Goal: Information Seeking & Learning: Learn about a topic

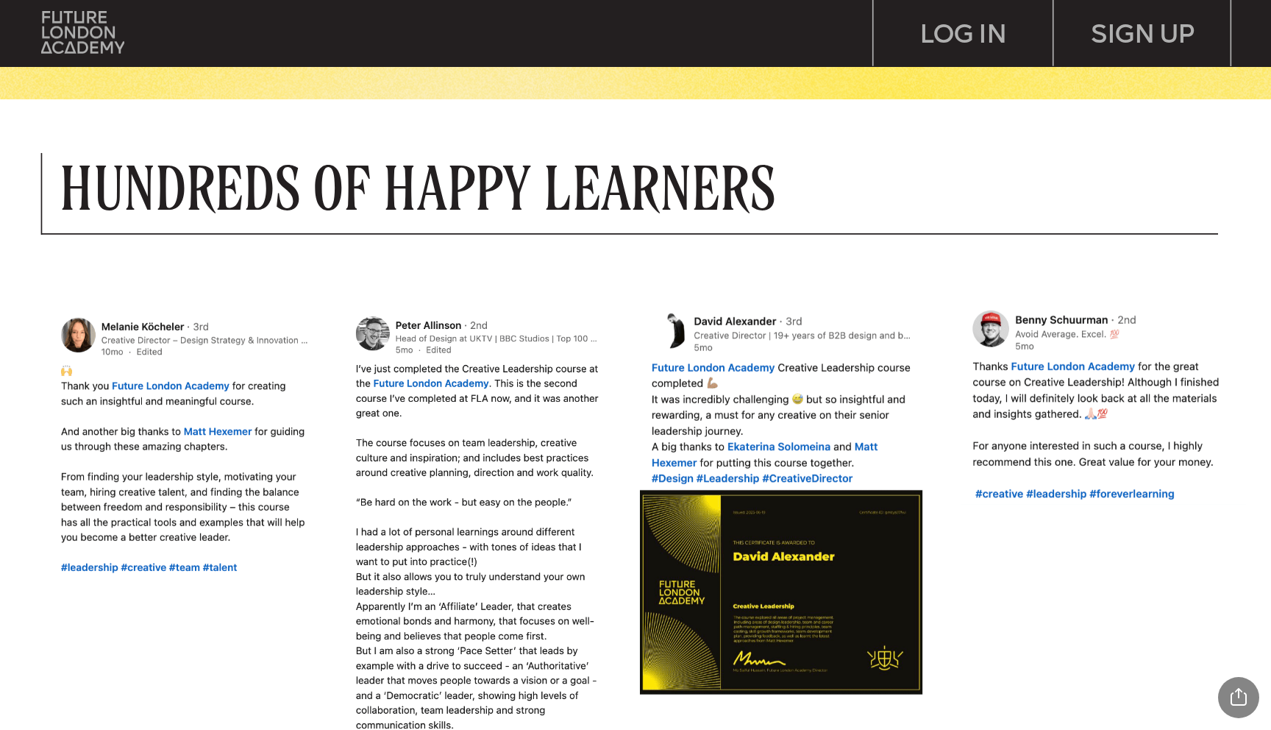
scroll to position [1307, 0]
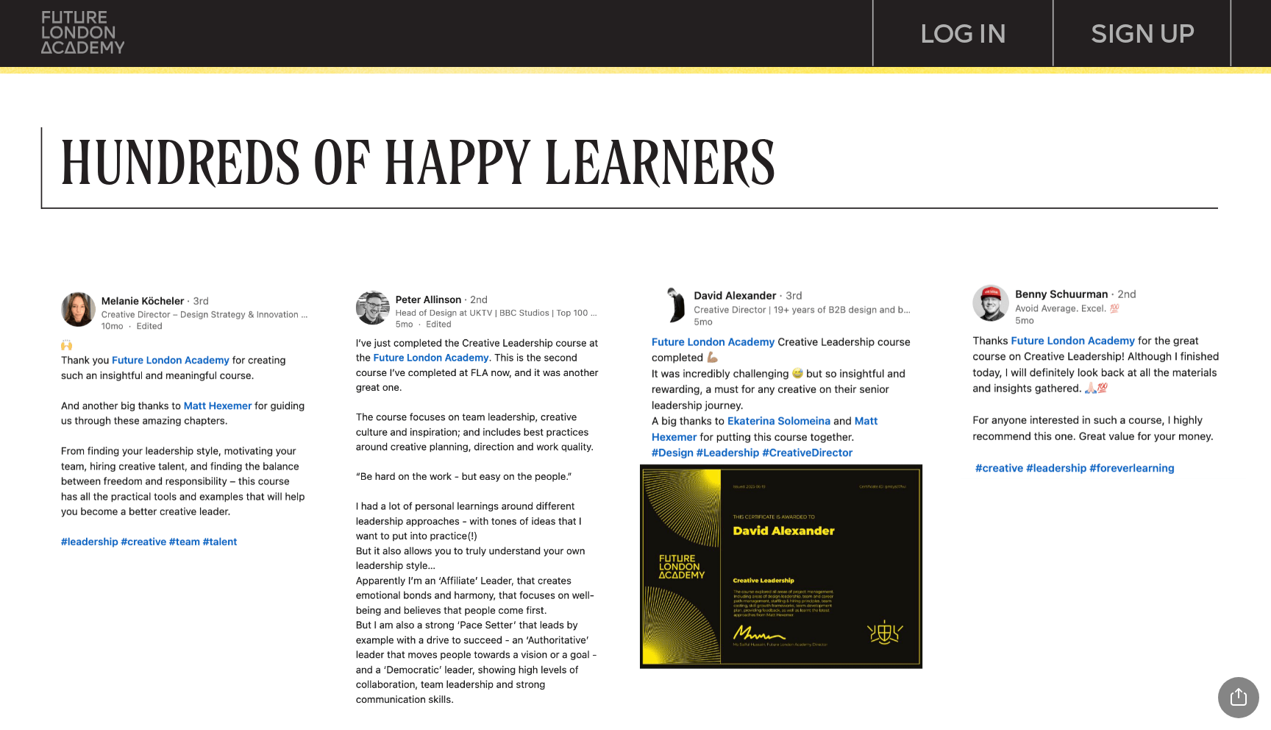
click at [107, 46] on img at bounding box center [82, 32] width 83 height 42
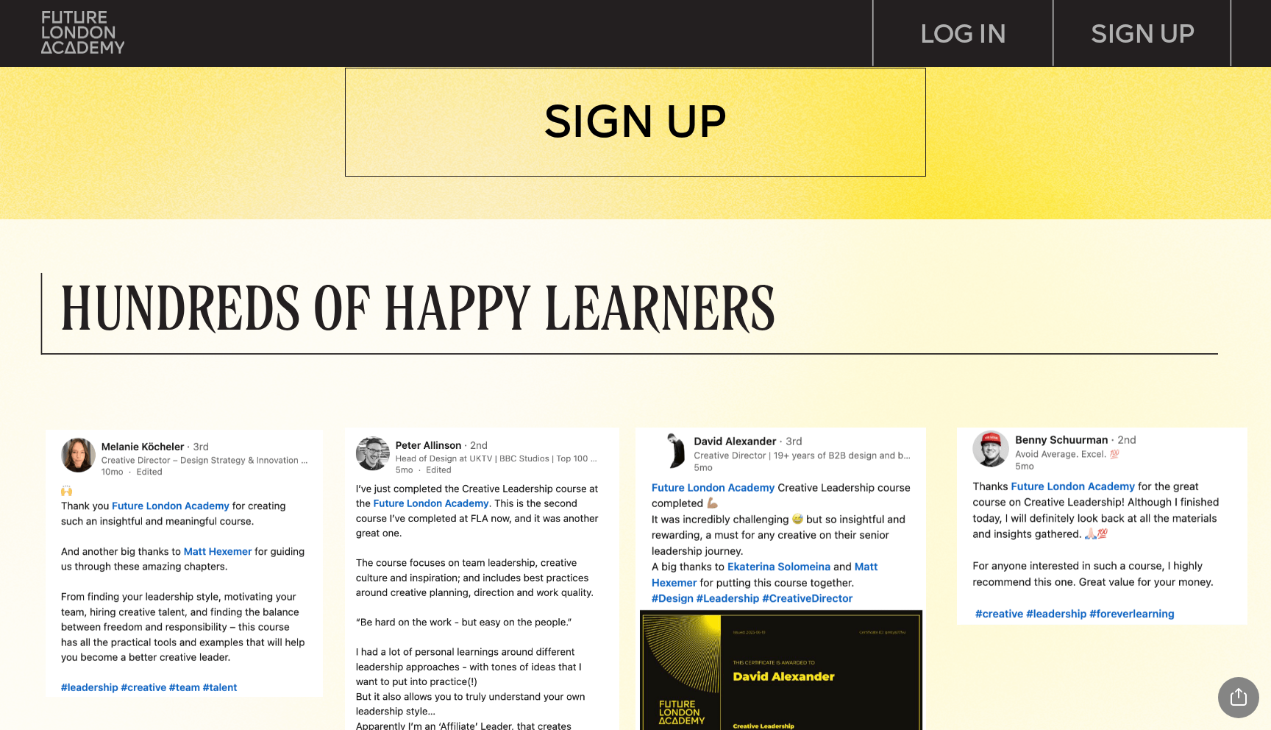
scroll to position [1152, 0]
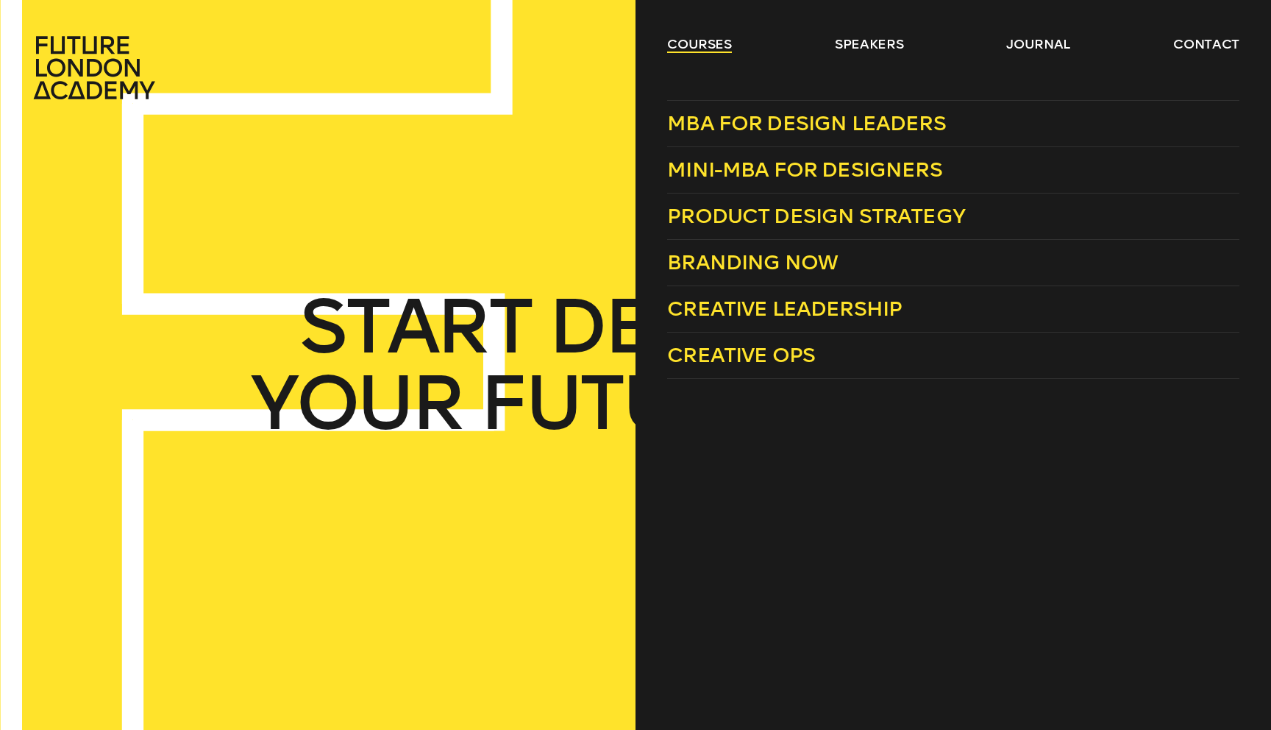
click at [707, 43] on link "courses" at bounding box center [699, 44] width 65 height 18
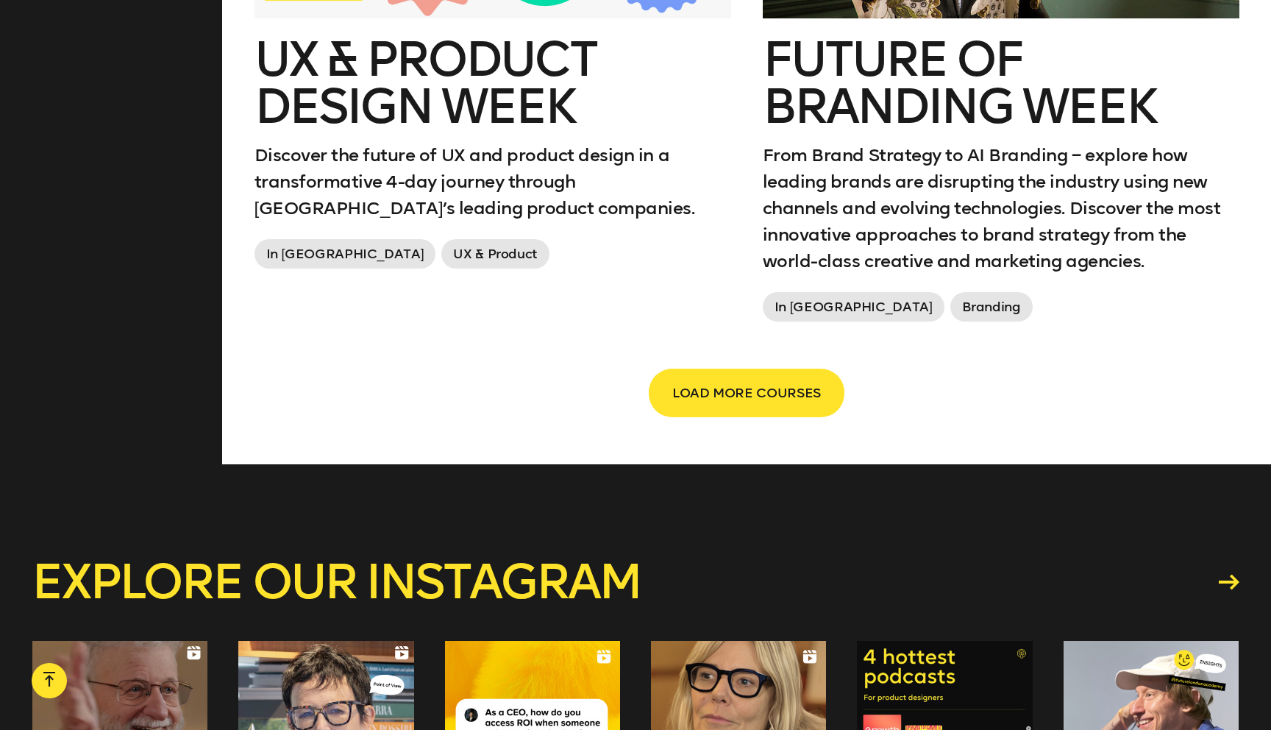
scroll to position [2646, 0]
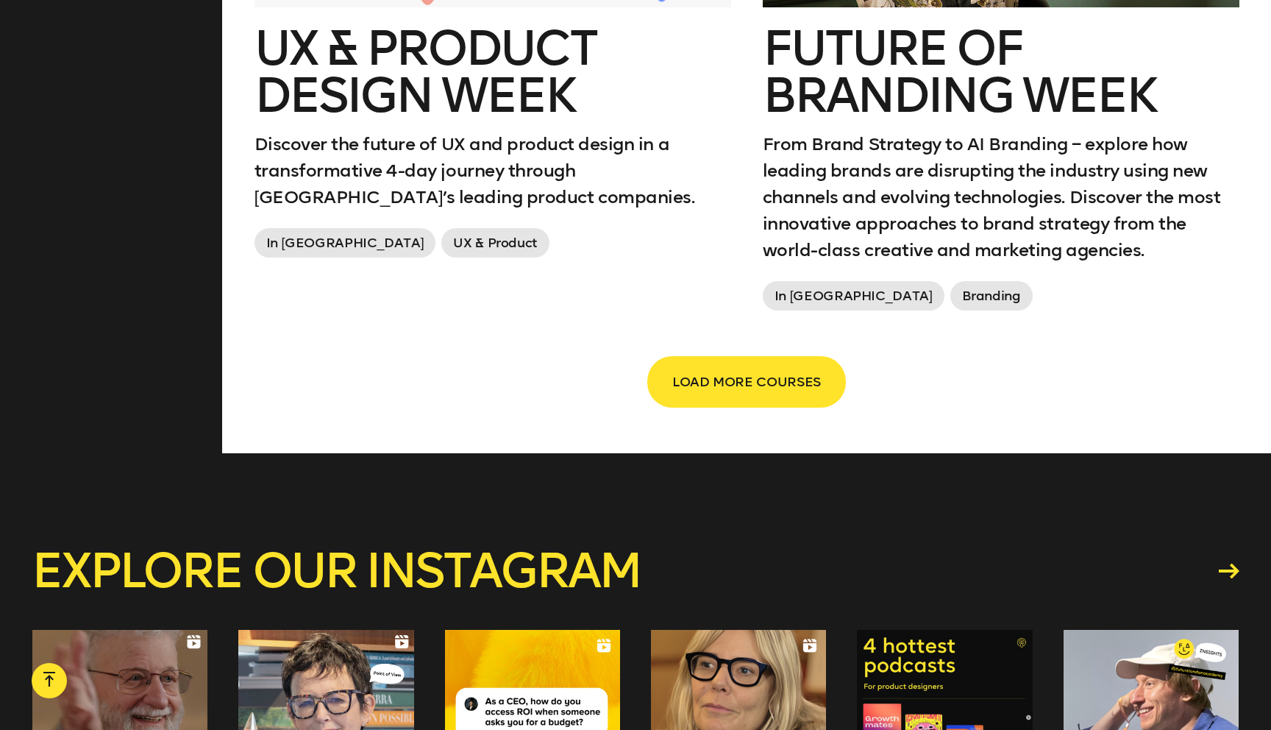
click at [727, 366] on button "LOAD MORE COURSES" at bounding box center [747, 381] width 196 height 49
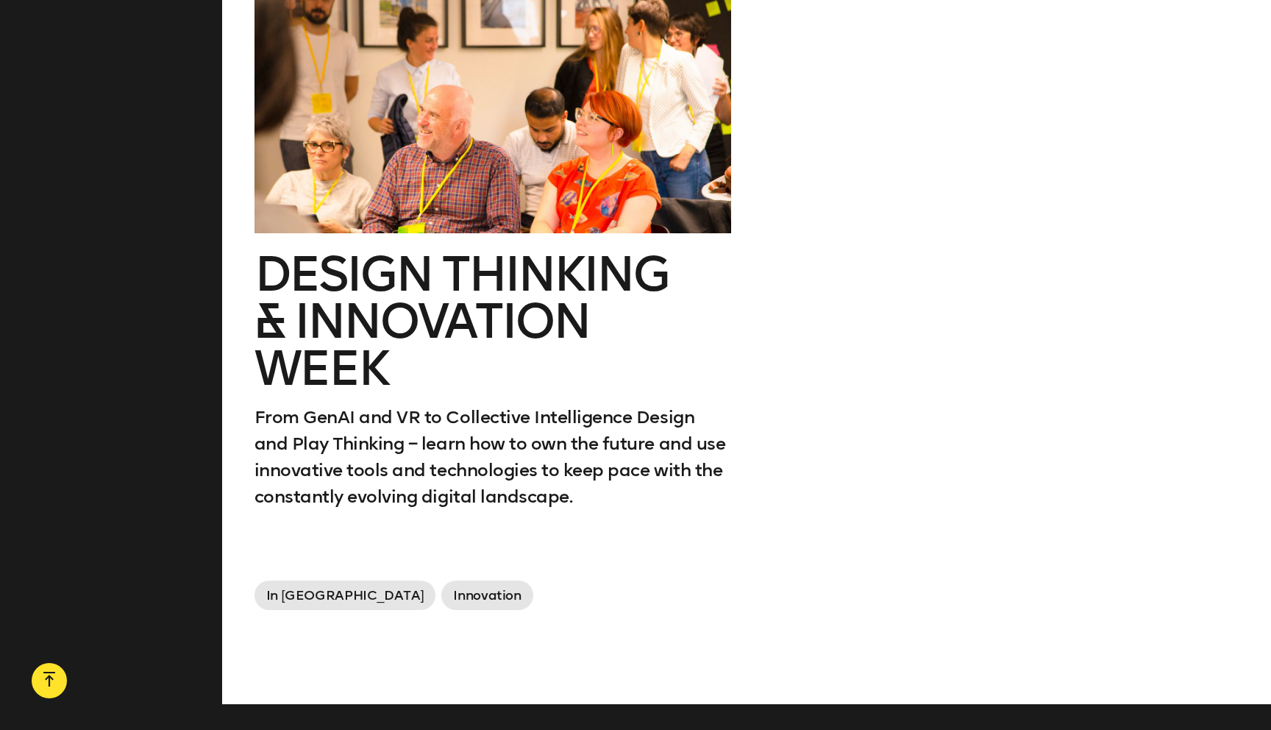
scroll to position [3021, 0]
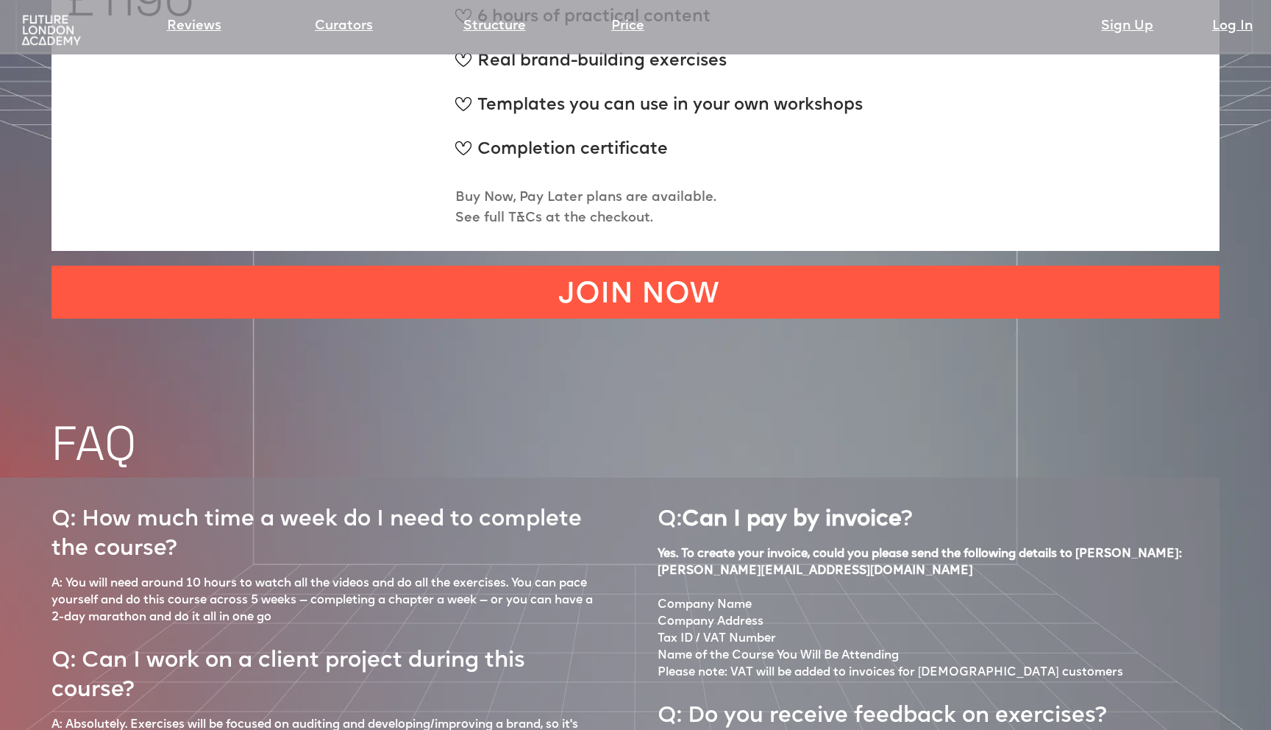
scroll to position [5923, 0]
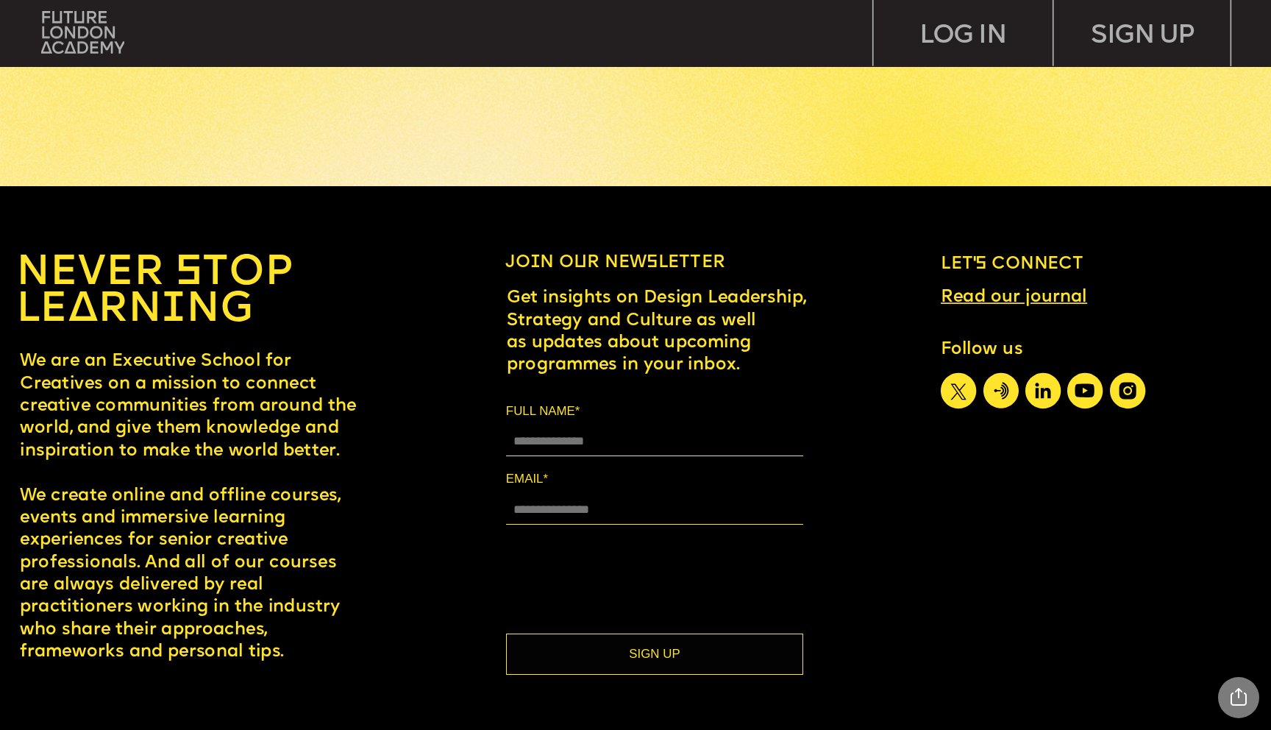
scroll to position [7925, 0]
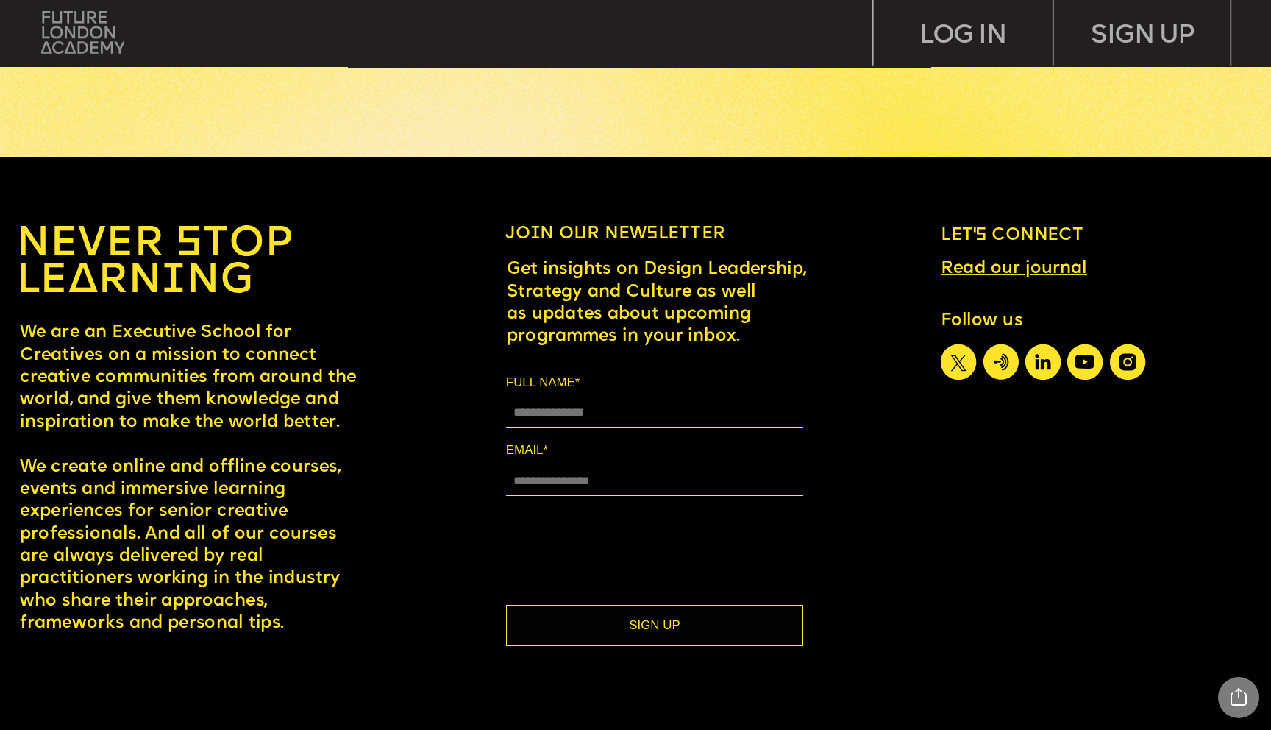
click at [64, 29] on img at bounding box center [82, 32] width 83 height 42
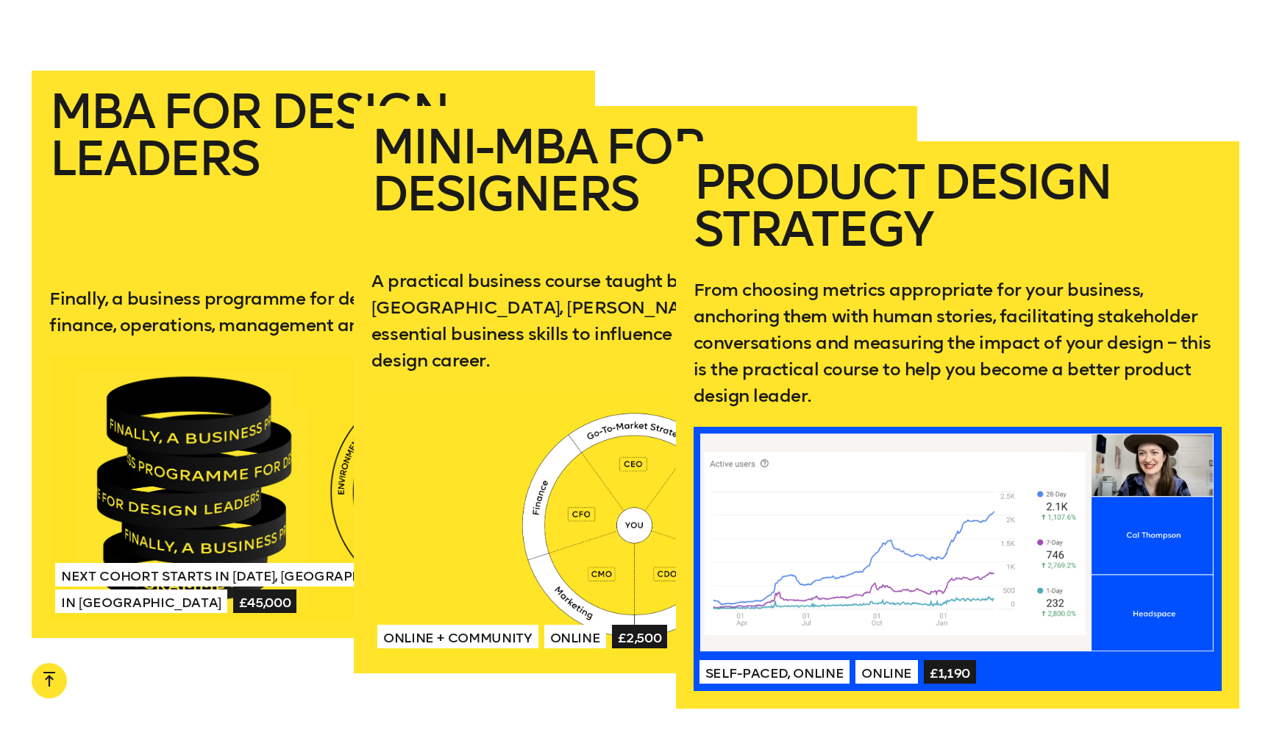
scroll to position [2914, 0]
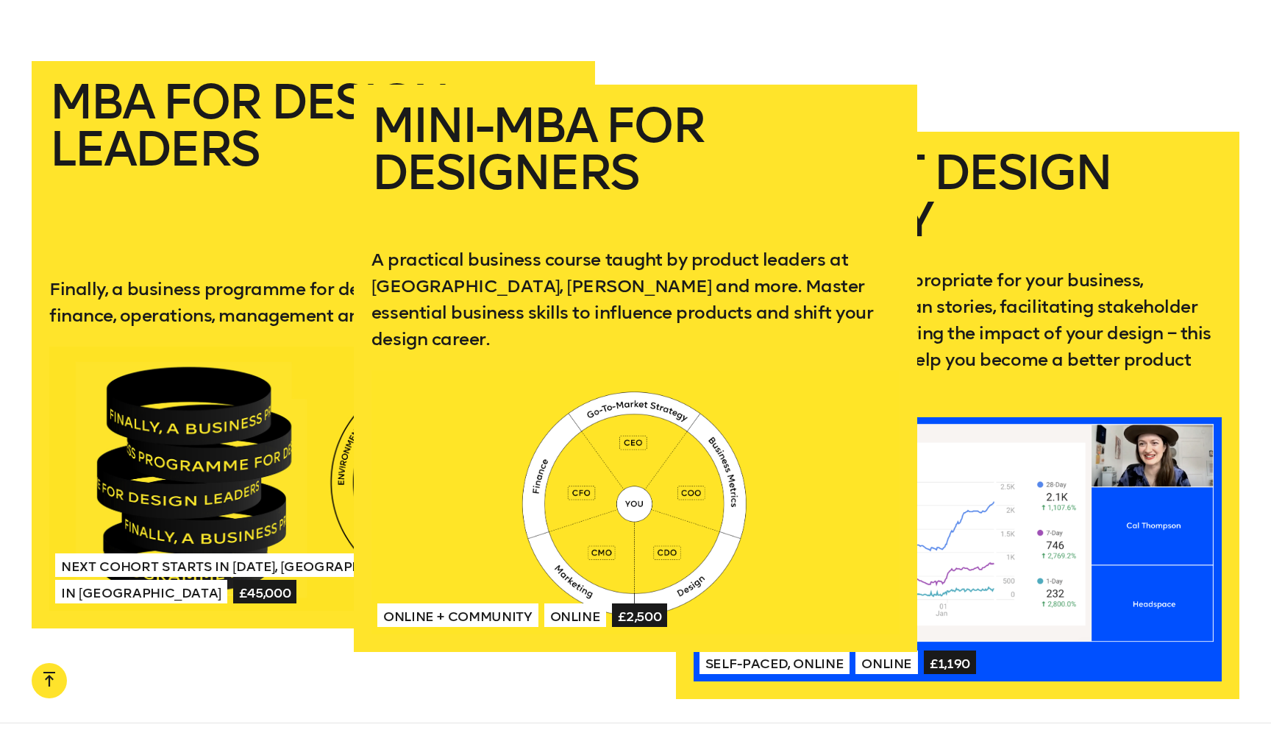
click at [610, 370] on div at bounding box center [635, 502] width 528 height 264
